Goal: Task Accomplishment & Management: Manage account settings

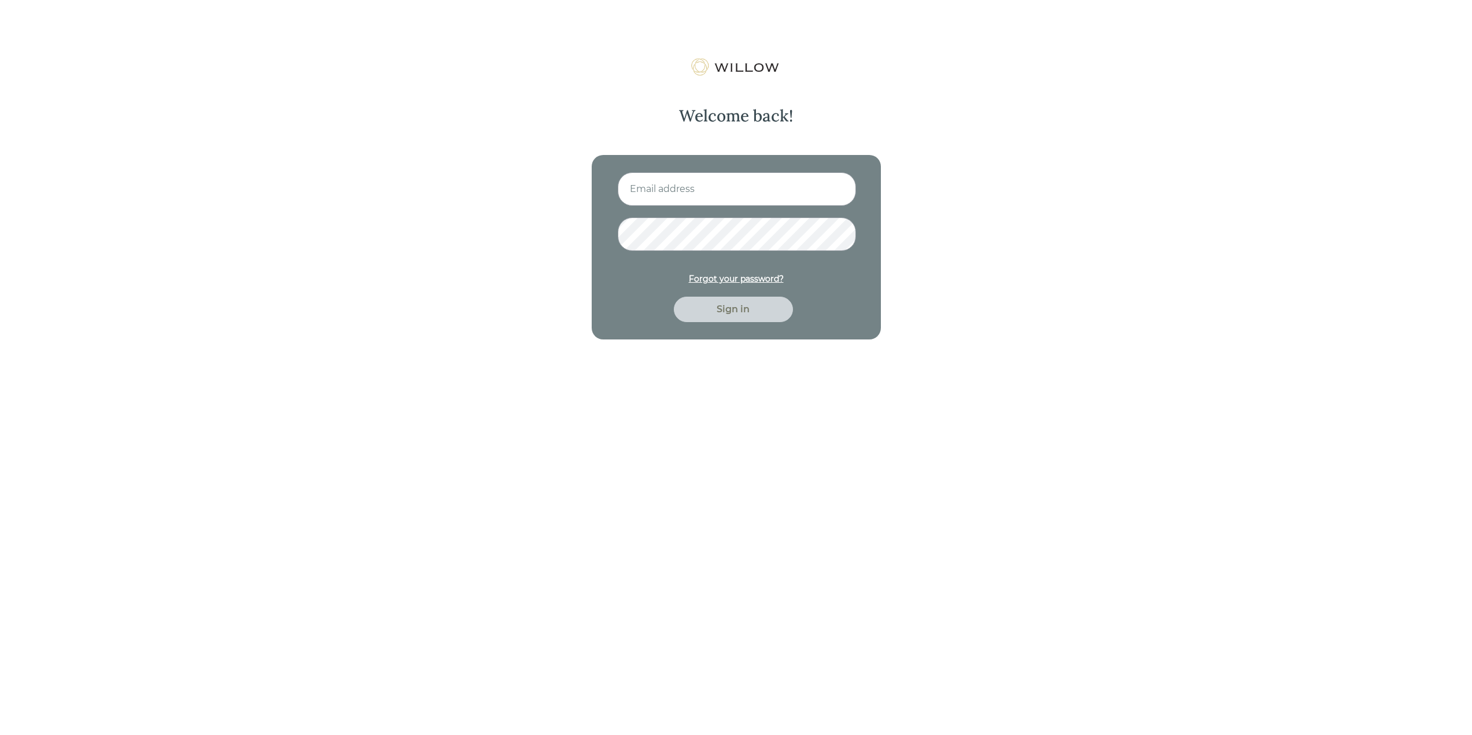
type input "[EMAIL_ADDRESS][DOMAIN_NAME]"
click at [727, 308] on div "Sign in" at bounding box center [733, 309] width 93 height 14
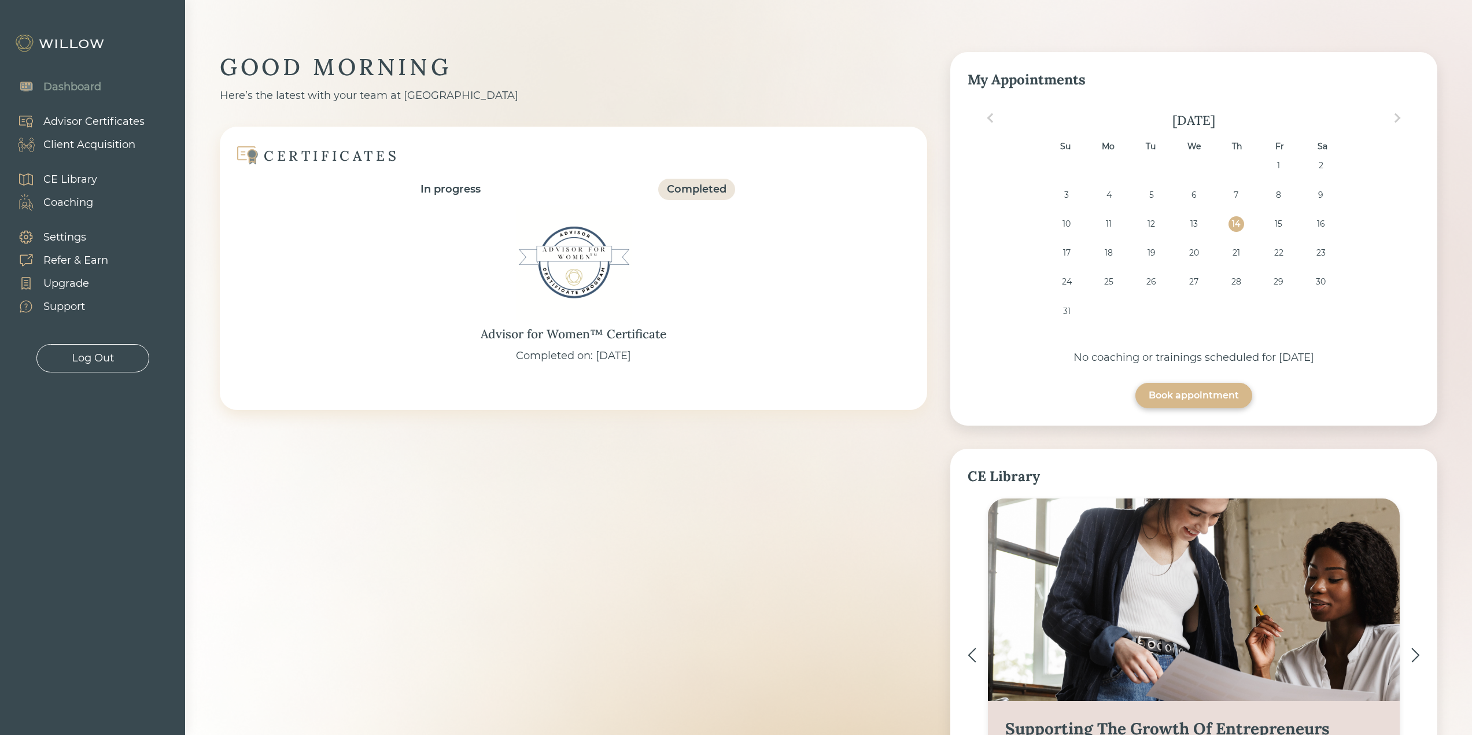
click at [112, 146] on div "Client Acquisition" at bounding box center [89, 145] width 92 height 16
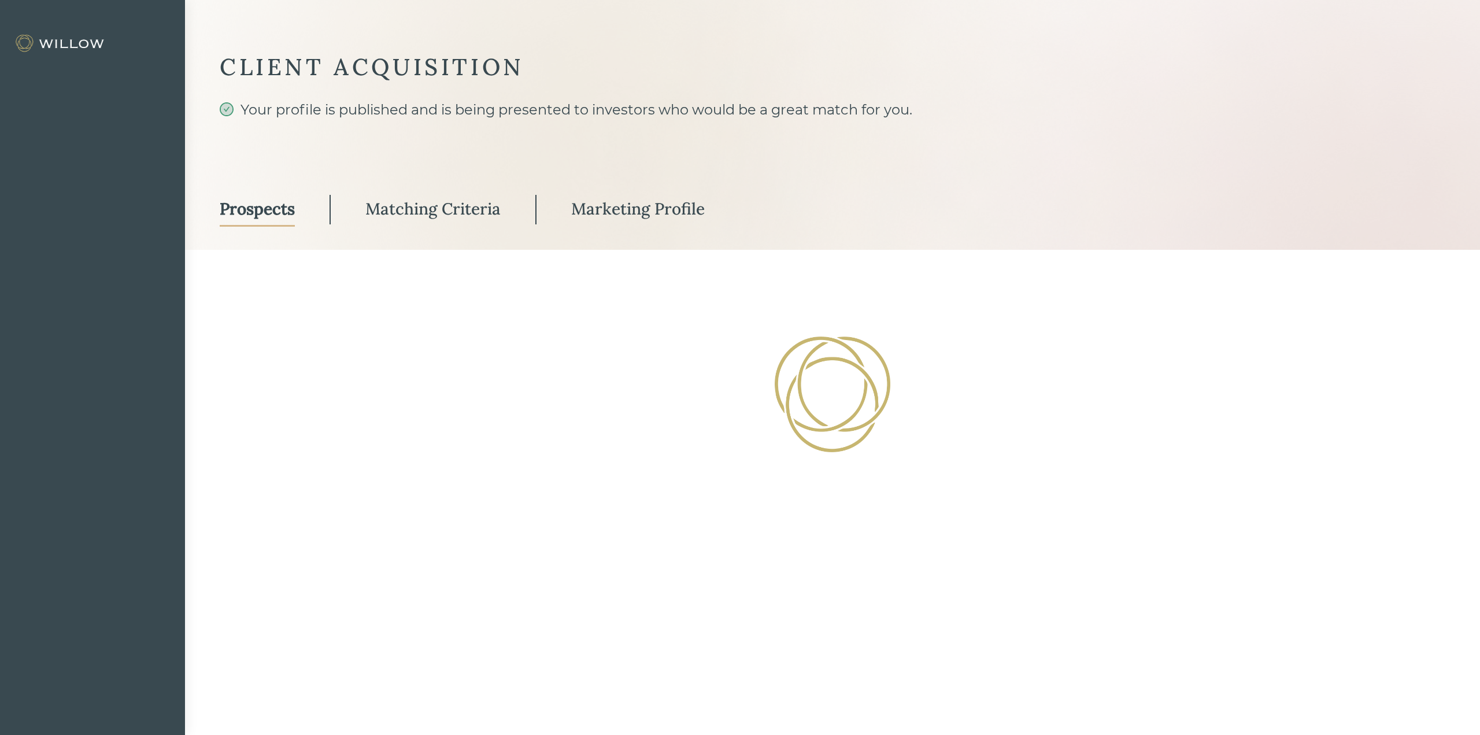
select select "3"
select select "2"
select select "10"
select select "2"
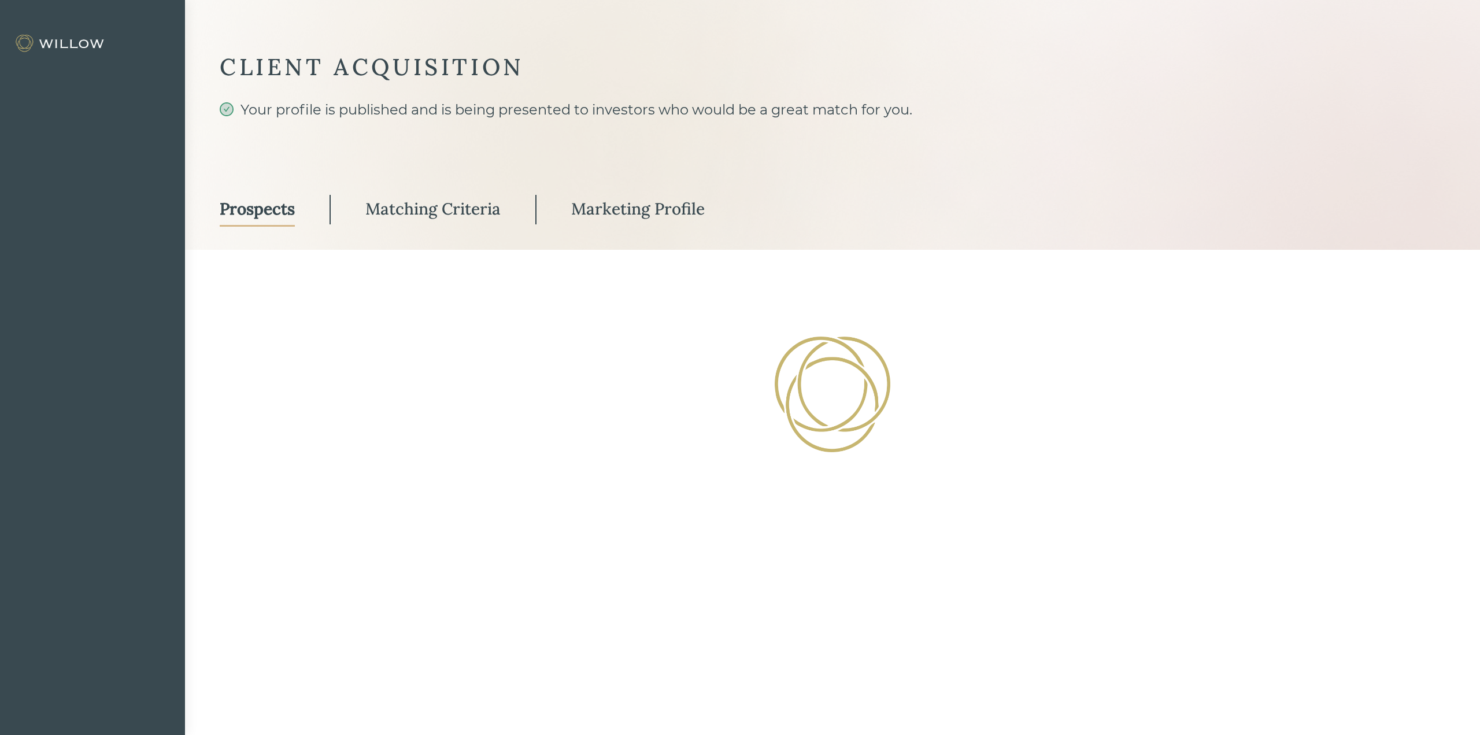
select select "2"
